Goal: Task Accomplishment & Management: Complete application form

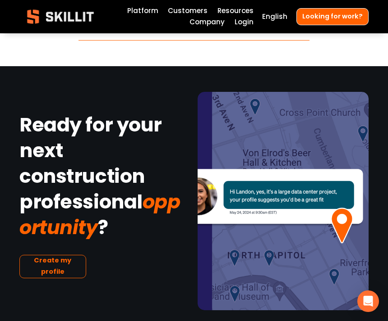
scroll to position [1265, 0]
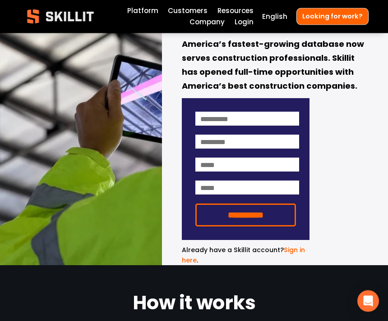
click at [0, 0] on div at bounding box center [0, 0] width 0 height 0
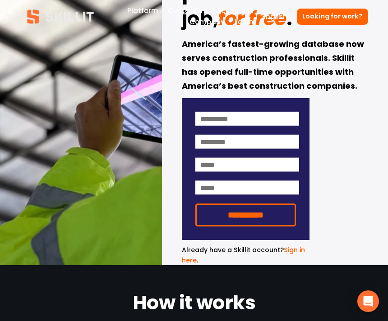
scroll to position [0, 0]
click at [54, 158] on link "Folder: Resources" at bounding box center [95, 148] width 113 height 19
click at [0, 0] on div at bounding box center [0, 0] width 0 height 0
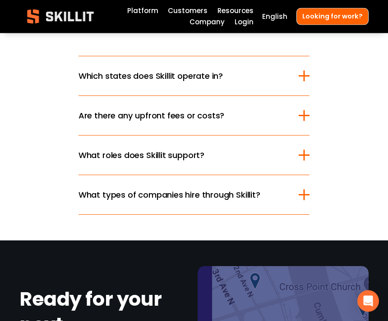
scroll to position [1098, 0]
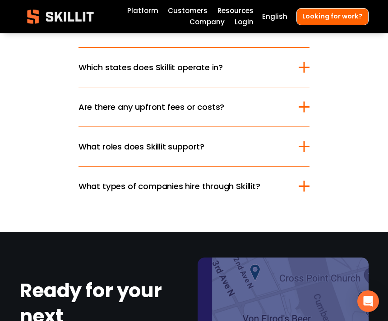
click at [279, 73] on span "Which states does Skillit operate in?" at bounding box center [188, 67] width 220 height 12
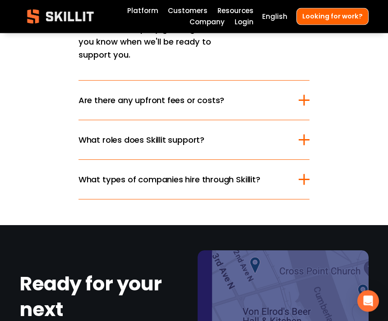
scroll to position [1364, 0]
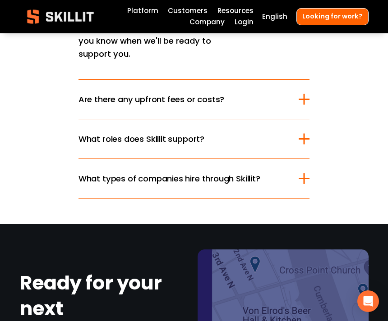
click at [272, 159] on button "What roles does Skillit support?" at bounding box center [193, 138] width 231 height 39
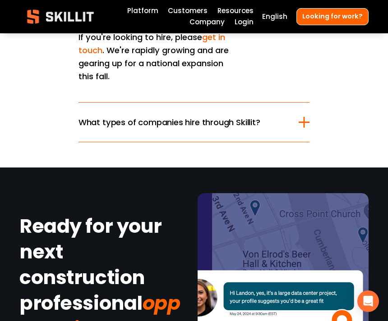
scroll to position [1368, 0]
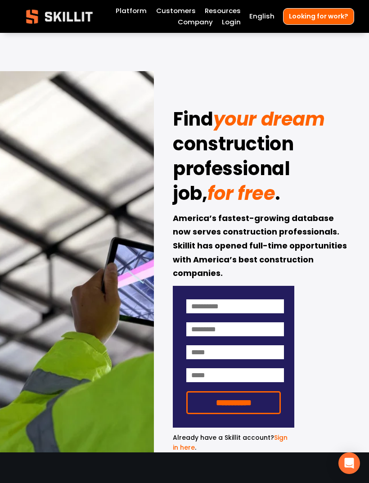
click at [0, 0] on div at bounding box center [0, 0] width 0 height 0
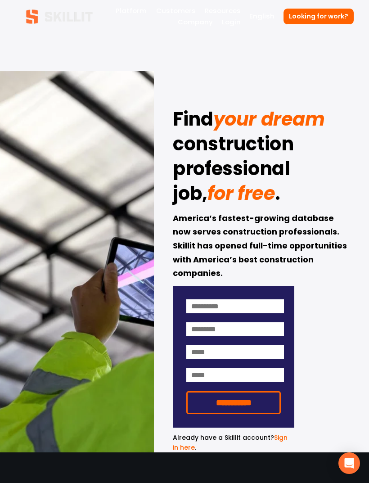
click at [62, 265] on link "Company" at bounding box center [93, 267] width 113 height 22
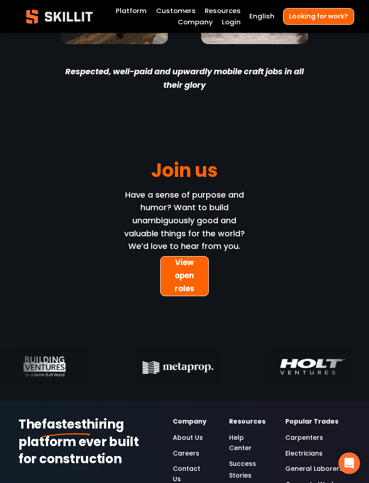
scroll to position [2589, 0]
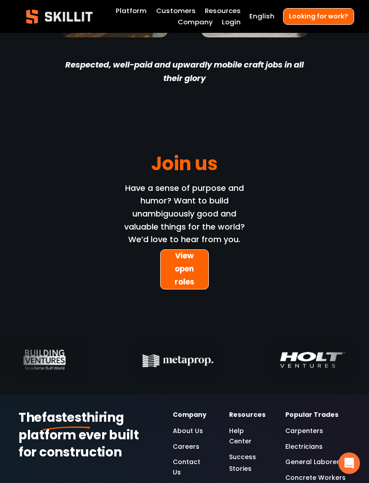
click at [171, 250] on link "View open roles" at bounding box center [184, 270] width 49 height 40
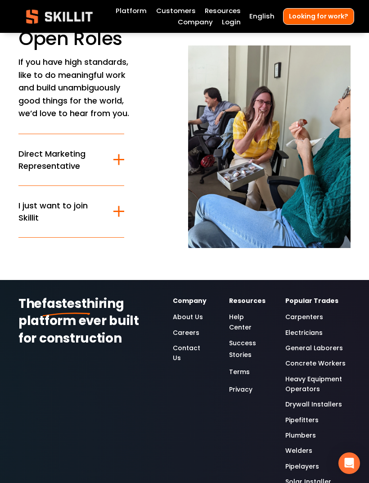
scroll to position [56, 0]
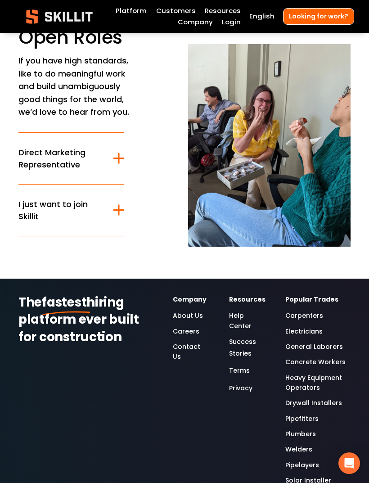
click at [27, 222] on span "I just want to join Skillit" at bounding box center [65, 210] width 95 height 24
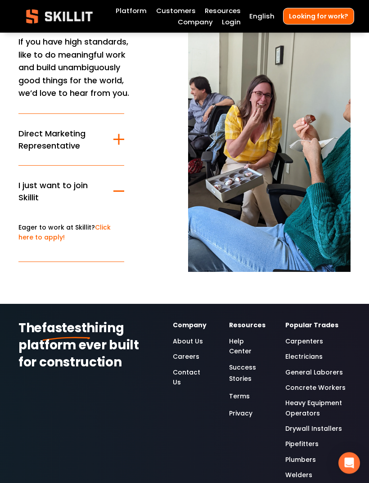
scroll to position [78, 0]
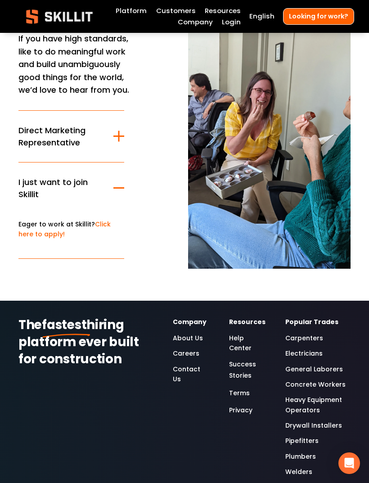
click at [108, 223] on link "Click here to apply!" at bounding box center [64, 229] width 92 height 19
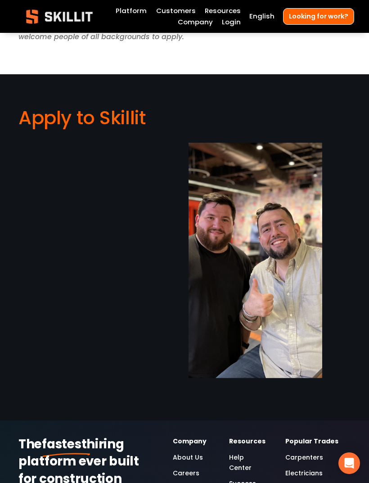
scroll to position [554, 0]
